Goal: Use online tool/utility

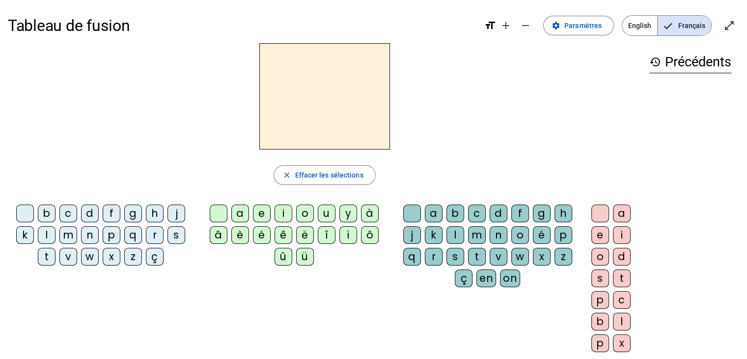
click at [85, 213] on div "d" at bounding box center [90, 213] width 18 height 18
click at [314, 215] on letter-bubble "o" at bounding box center [307, 215] width 22 height 22
click at [327, 214] on div "u" at bounding box center [327, 213] width 18 height 18
click at [43, 254] on div "t" at bounding box center [47, 257] width 18 height 18
click at [239, 213] on div "a" at bounding box center [240, 213] width 18 height 18
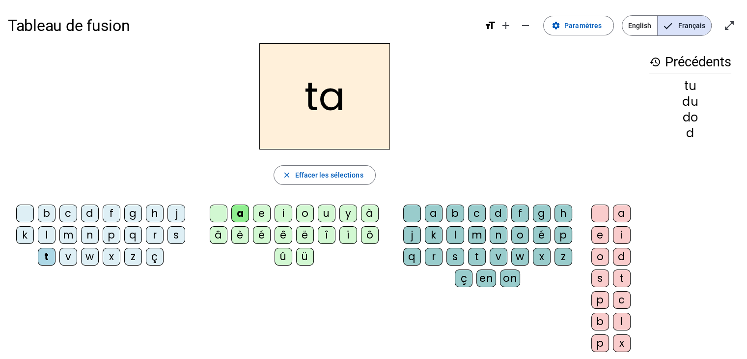
click at [263, 213] on div "e" at bounding box center [262, 213] width 18 height 18
click at [89, 212] on div "d" at bounding box center [90, 213] width 18 height 18
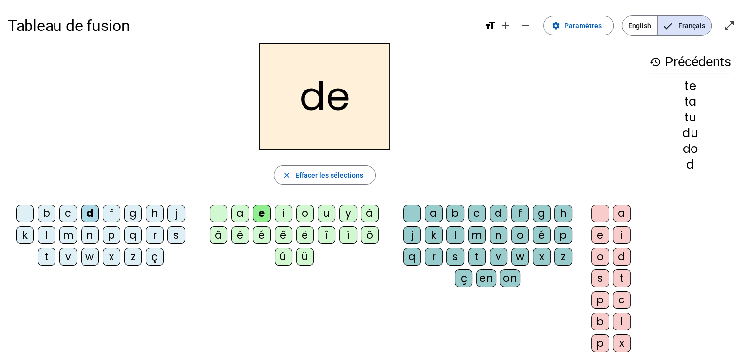
click at [175, 210] on div "j" at bounding box center [177, 213] width 18 height 18
click at [68, 234] on div "m" at bounding box center [68, 235] width 18 height 18
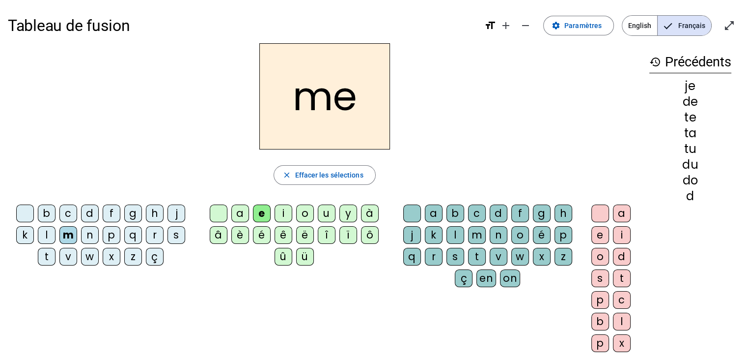
click at [241, 209] on div "a" at bounding box center [240, 213] width 18 height 18
click at [455, 234] on div "l" at bounding box center [456, 235] width 18 height 18
